Goal: Information Seeking & Learning: Find specific fact

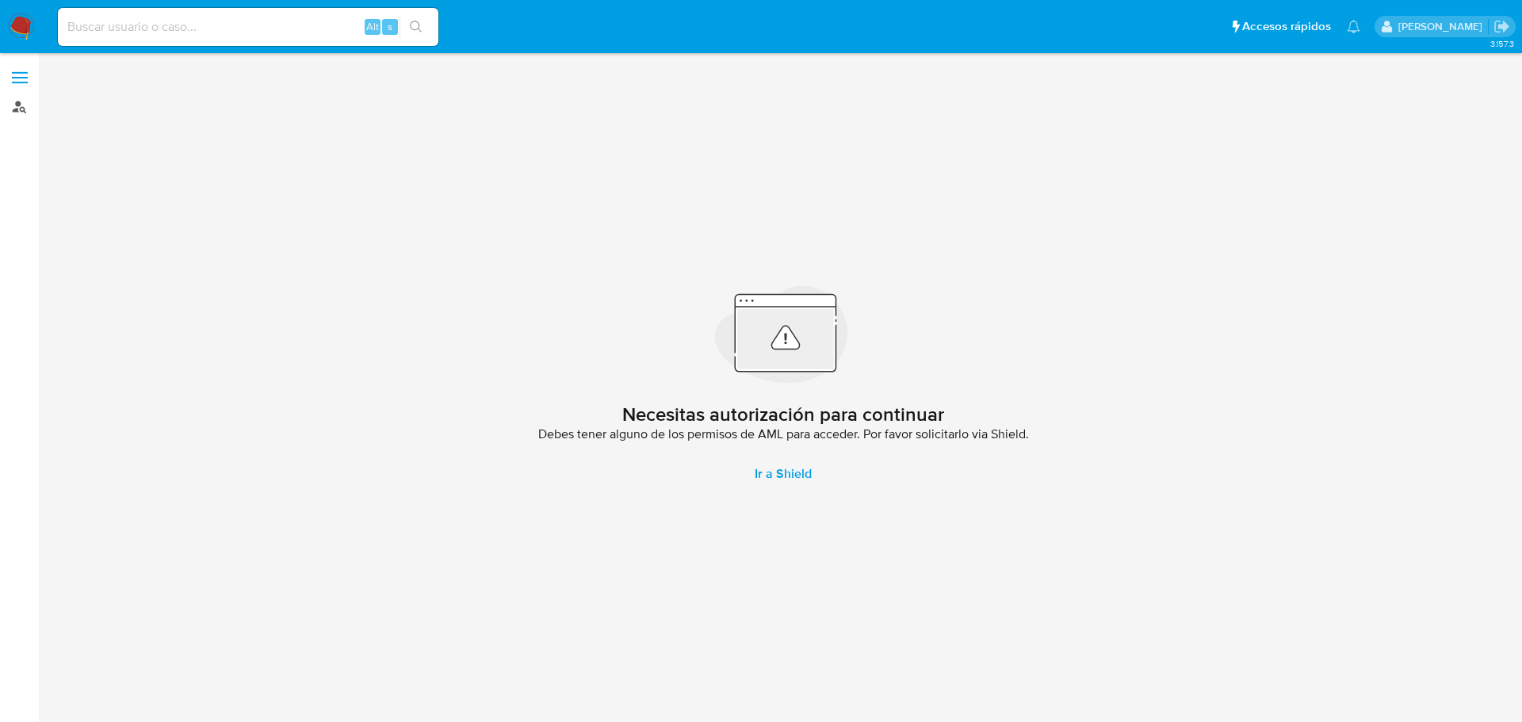
click at [15, 109] on link "Buscador de personas" at bounding box center [94, 106] width 189 height 25
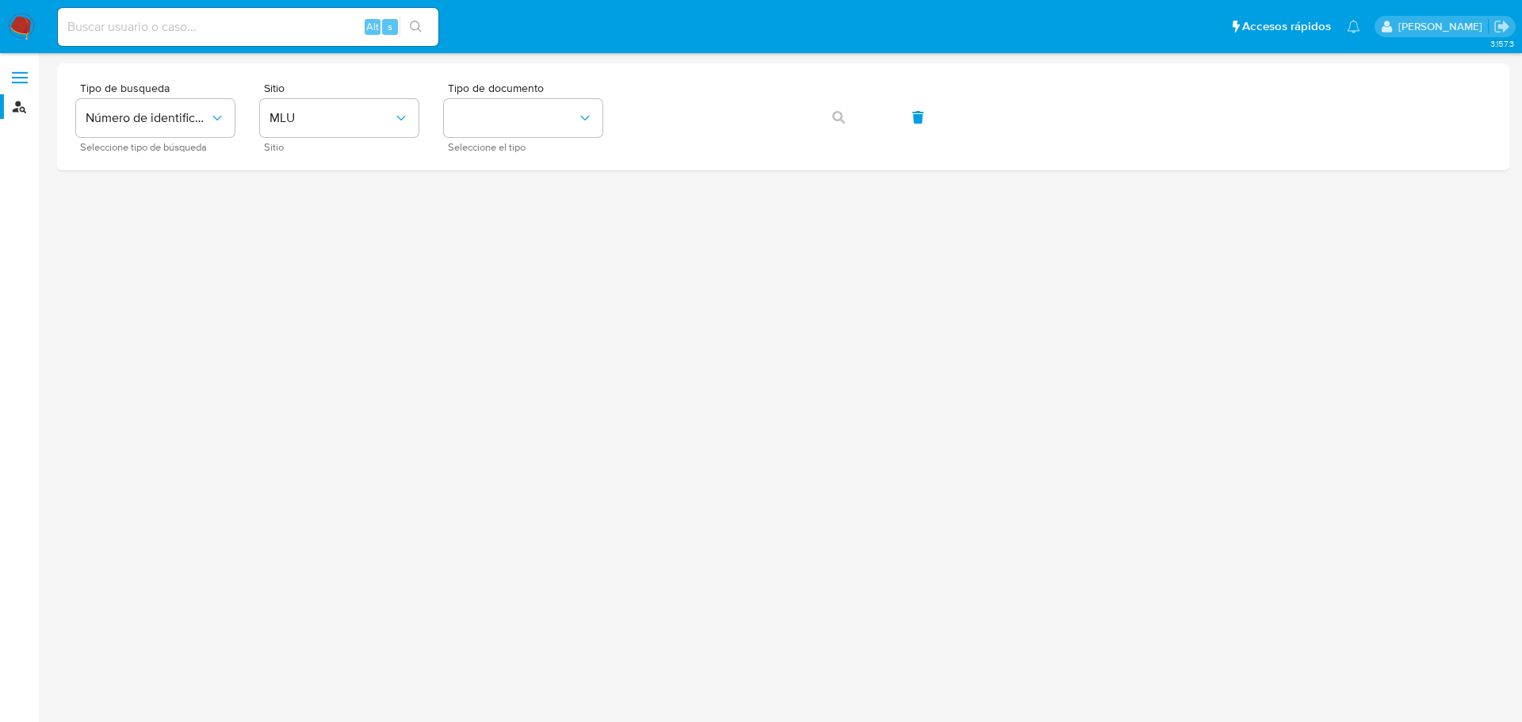
click at [197, 40] on div "Alt s" at bounding box center [248, 27] width 381 height 38
click at [193, 27] on input at bounding box center [248, 27] width 381 height 21
paste input "2576628275"
type input "2576628275"
drag, startPoint x: 153, startPoint y: 44, endPoint x: -10, endPoint y: 44, distance: 162.5
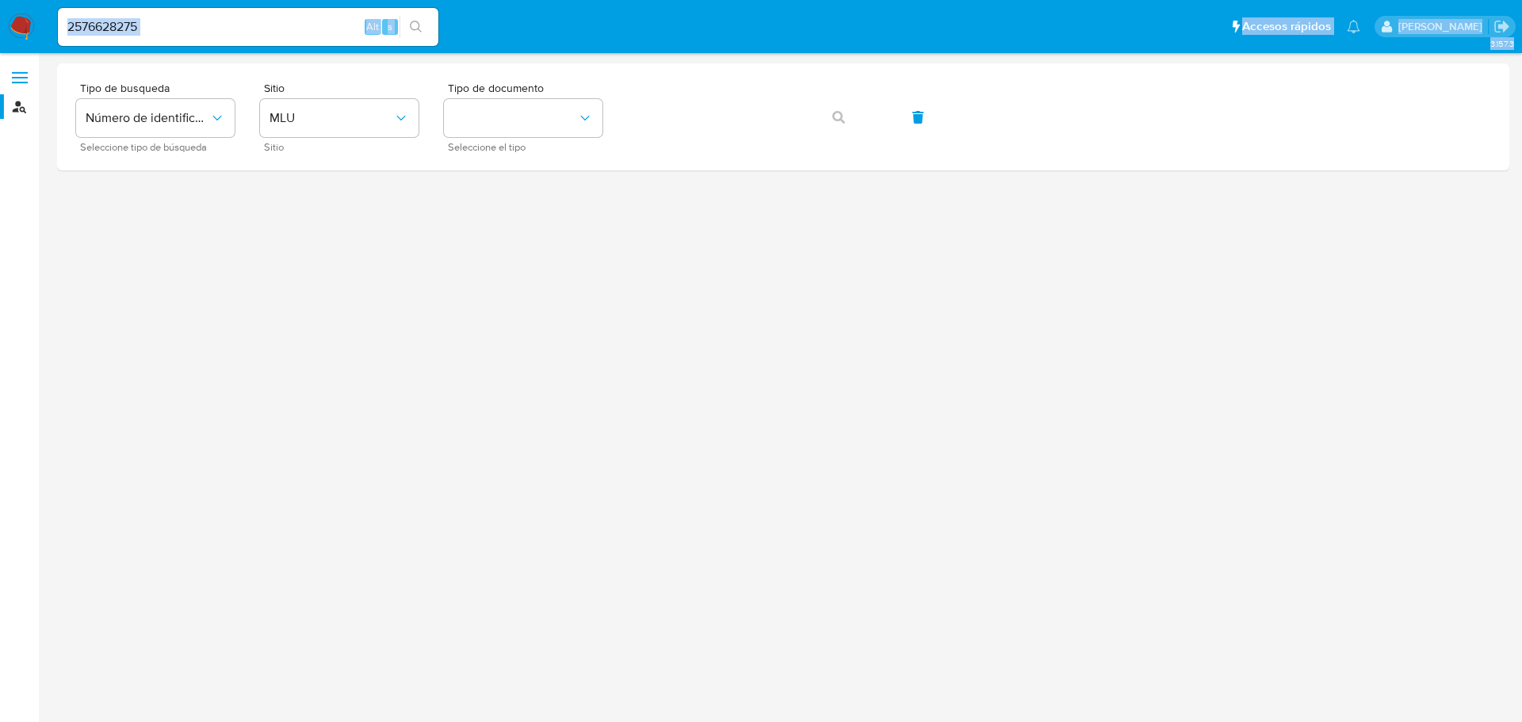
click at [0, 44] on html "Pausado Ver notificaciones 2576628275 Alt s Accesos rápidos Presiona las siguie…" at bounding box center [761, 361] width 1522 height 722
click at [212, 127] on button "Número de identificación" at bounding box center [155, 118] width 159 height 38
click at [177, 206] on div "User ID" at bounding box center [151, 215] width 130 height 38
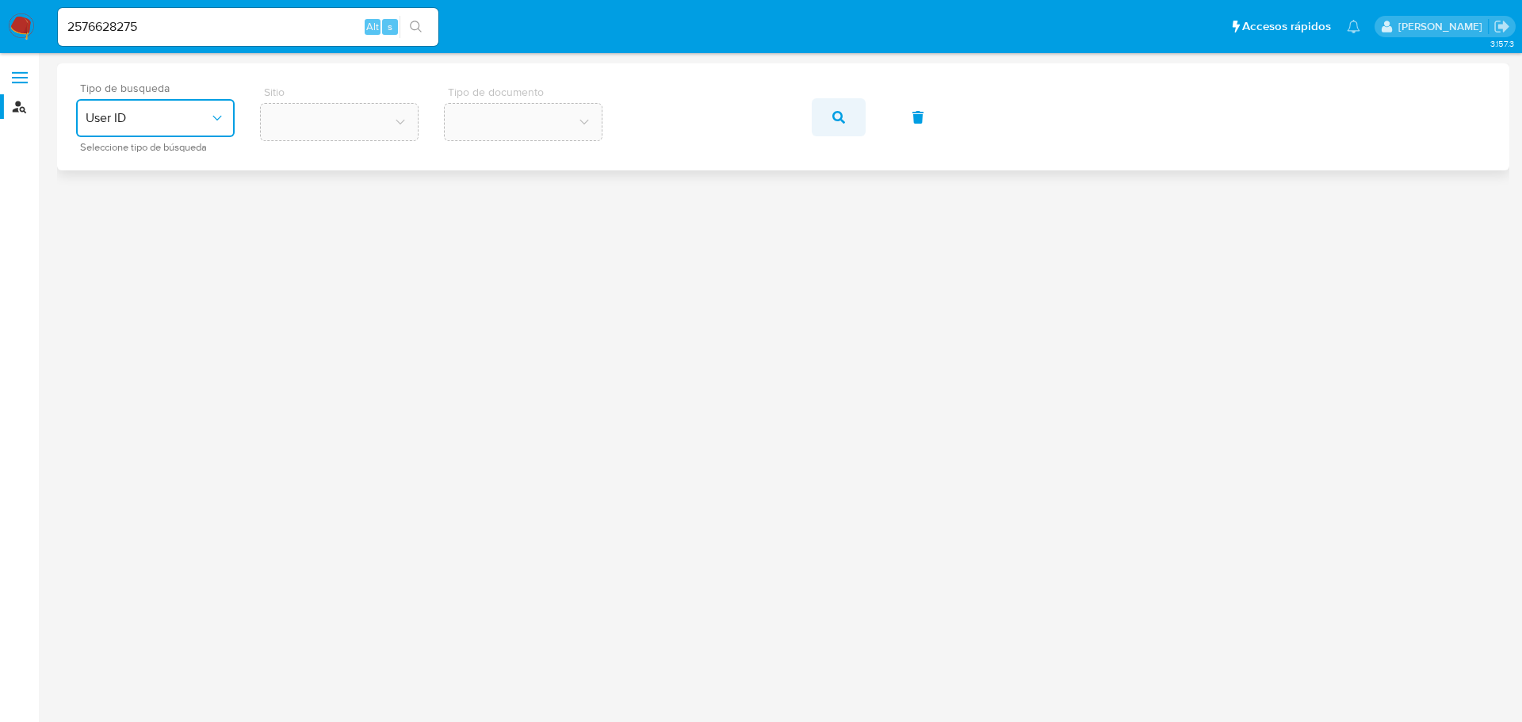
click at [844, 114] on icon "button" at bounding box center [838, 117] width 13 height 13
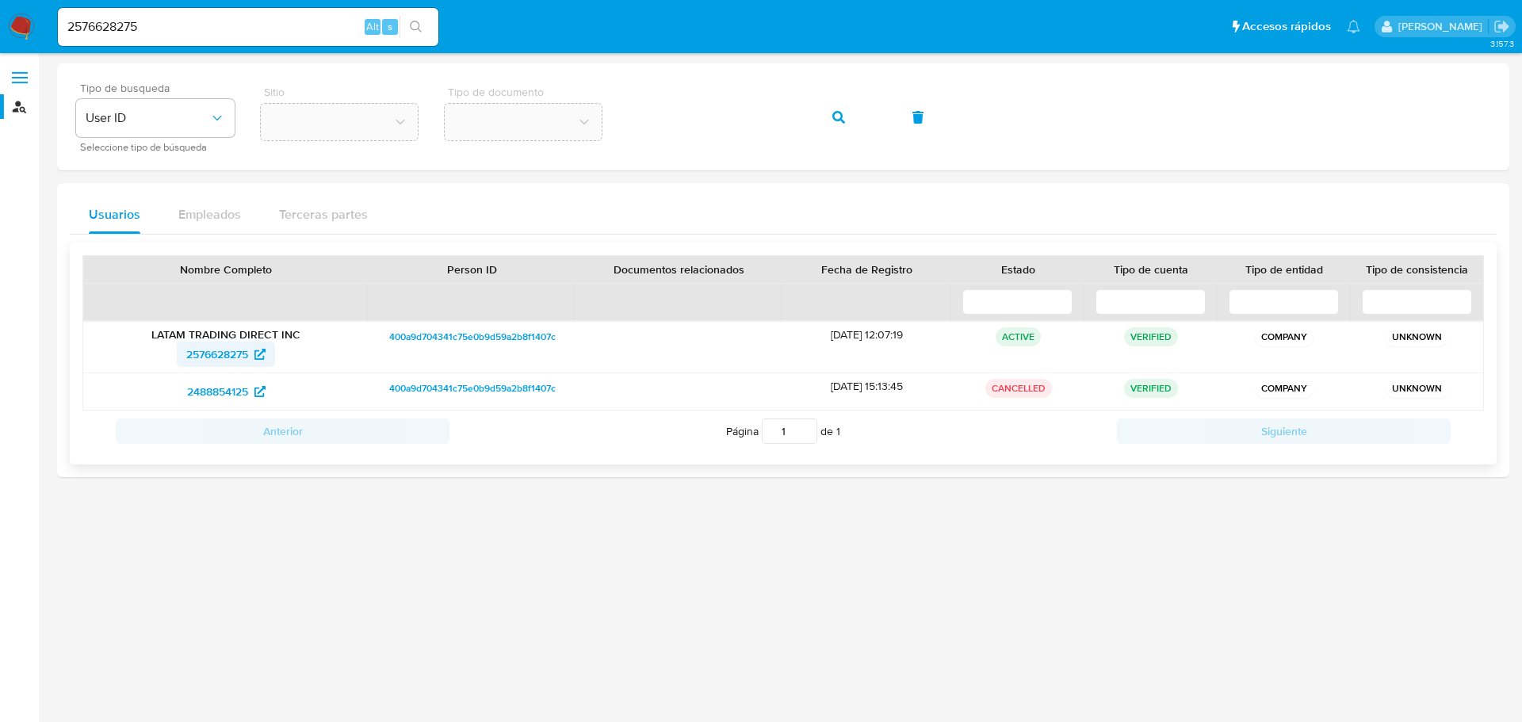
click at [212, 356] on span "2576628275" at bounding box center [217, 354] width 62 height 25
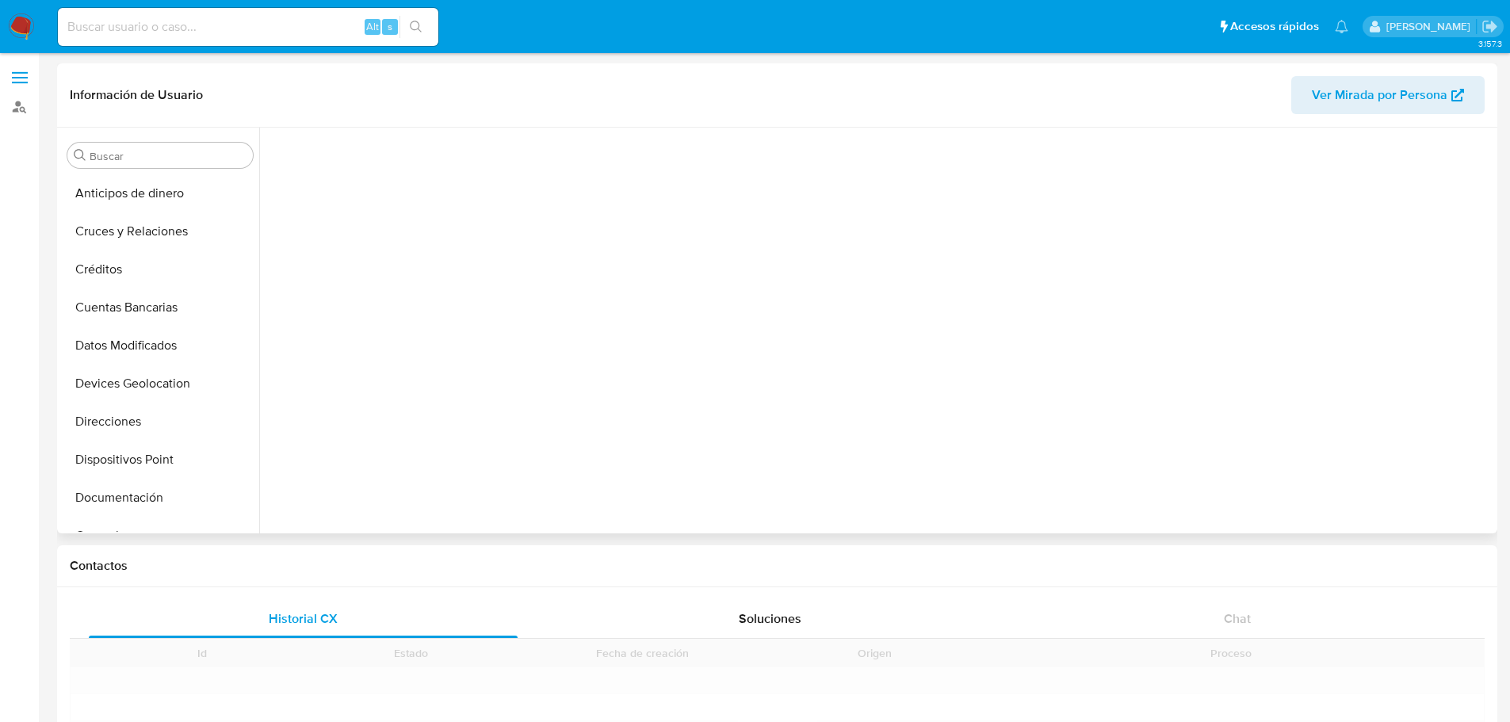
scroll to position [327, 0]
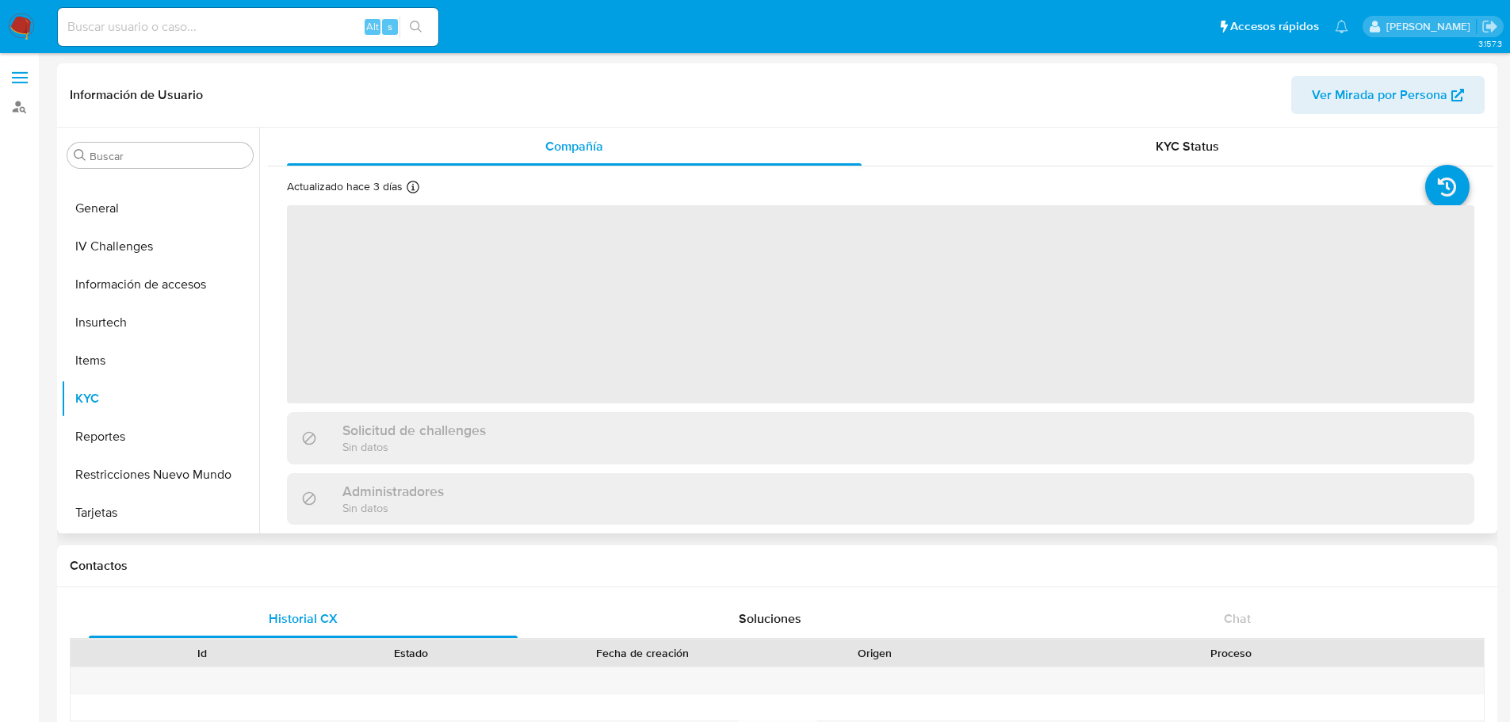
select select "10"
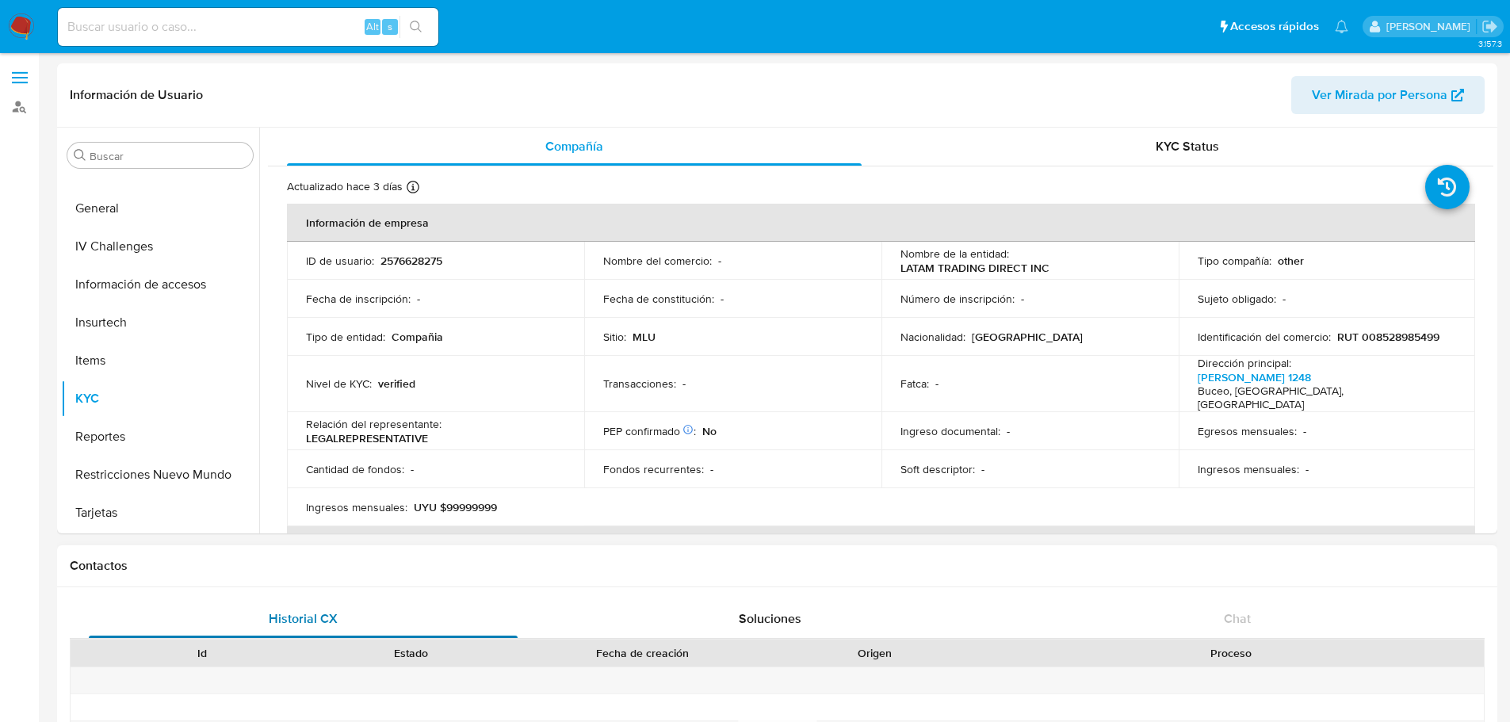
drag, startPoint x: 497, startPoint y: 635, endPoint x: 535, endPoint y: 634, distance: 38.1
click at [535, 634] on button "Historial CX" at bounding box center [303, 619] width 467 height 38
click at [871, 526] on th "Datos de contacto" at bounding box center [881, 545] width 1188 height 38
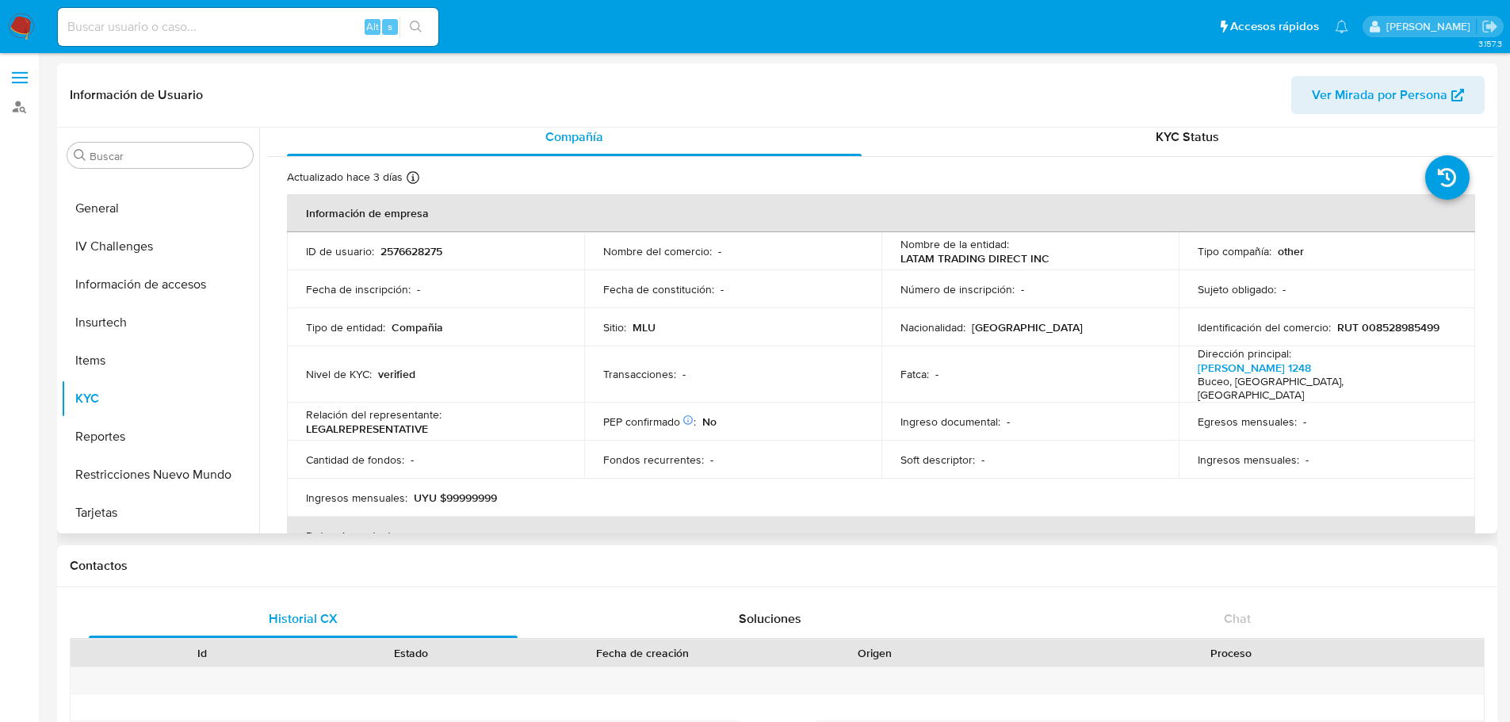
scroll to position [0, 0]
